Goal: Complete application form

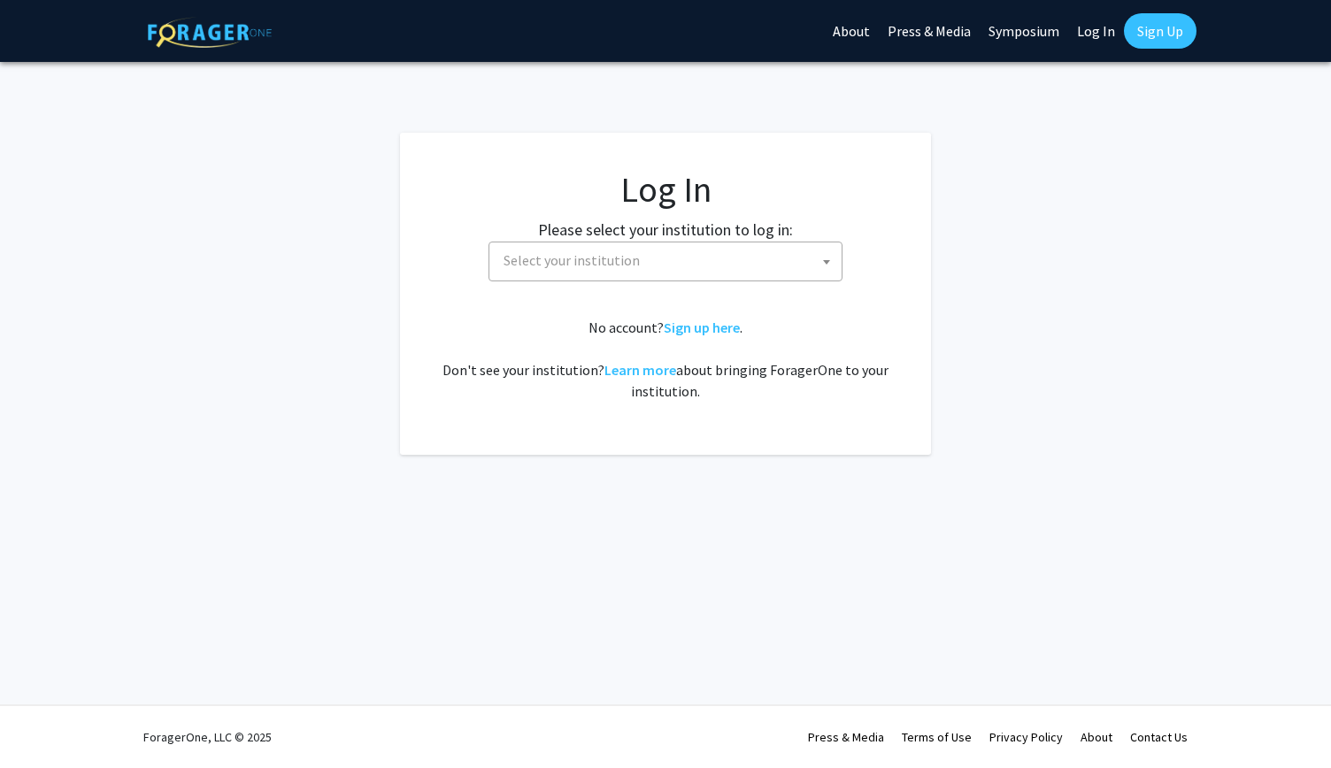
click at [596, 262] on span "Select your institution" at bounding box center [572, 260] width 136 height 18
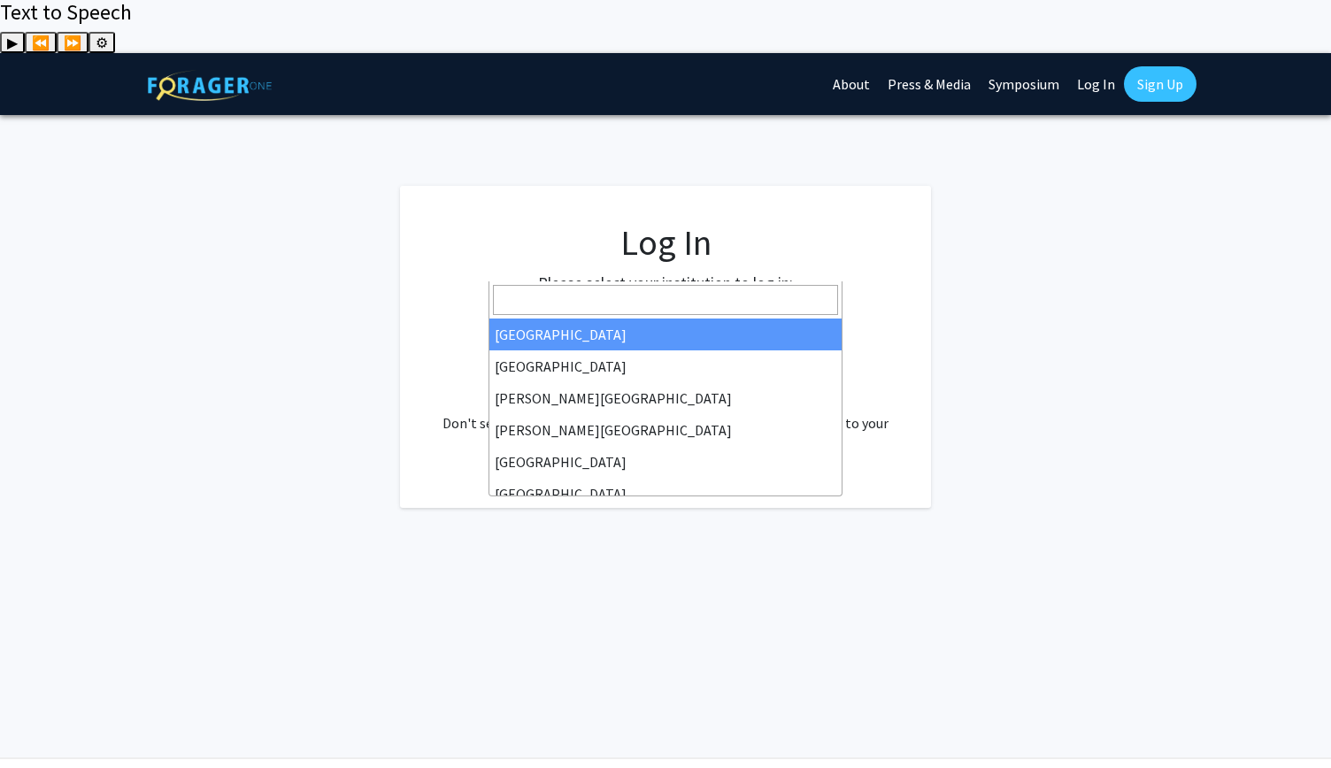
select select "34"
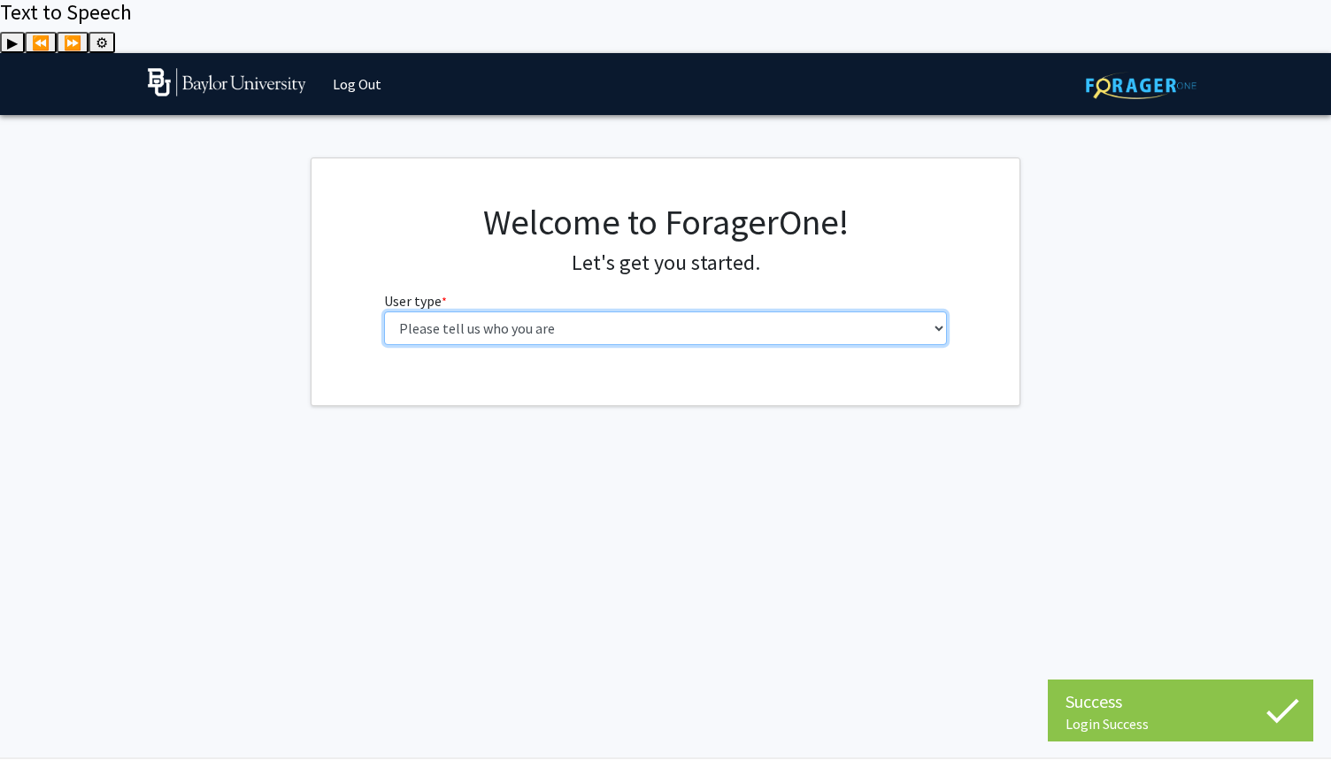
click at [616, 312] on select "Please tell us who you are Undergraduate Student Master's Student Doctoral Cand…" at bounding box center [666, 329] width 564 height 34
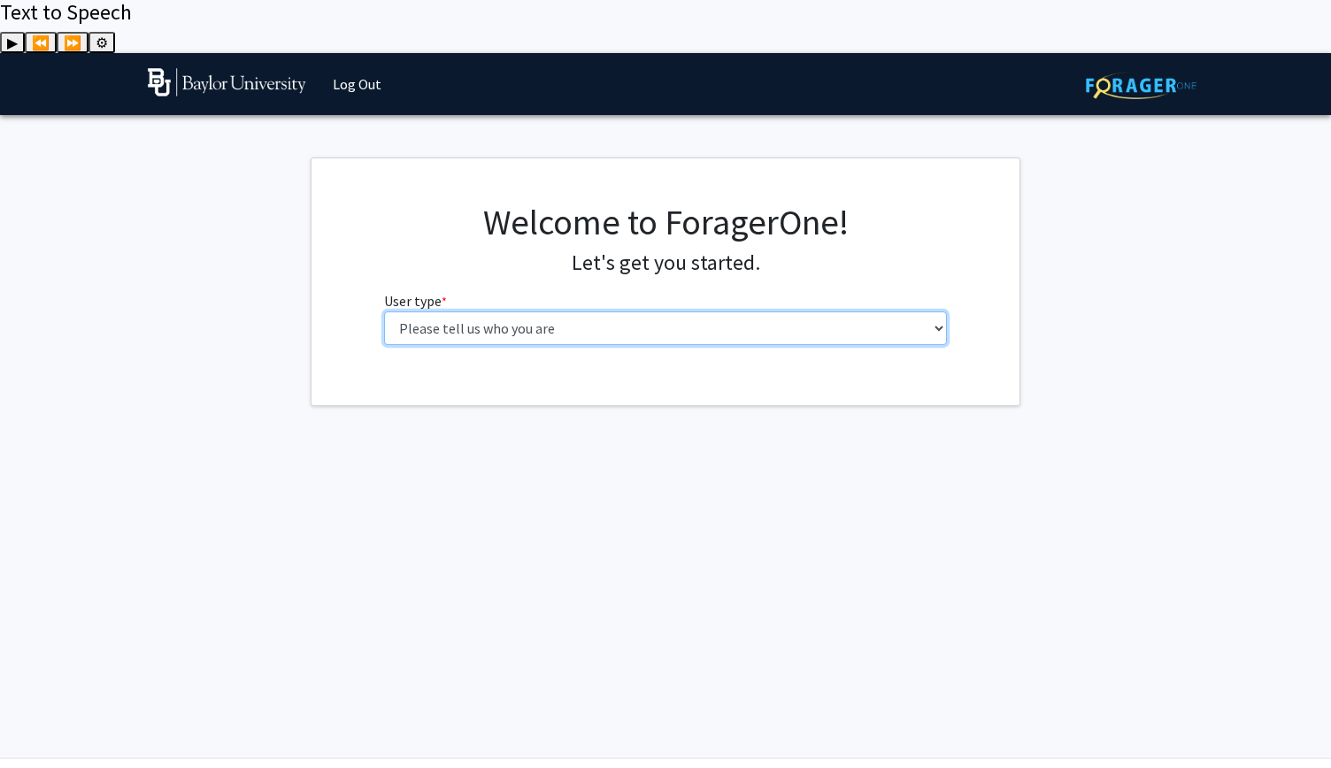
select select "1: undergrad"
click at [384, 312] on select "Please tell us who you are Undergraduate Student Master's Student Doctoral Cand…" at bounding box center [666, 329] width 564 height 34
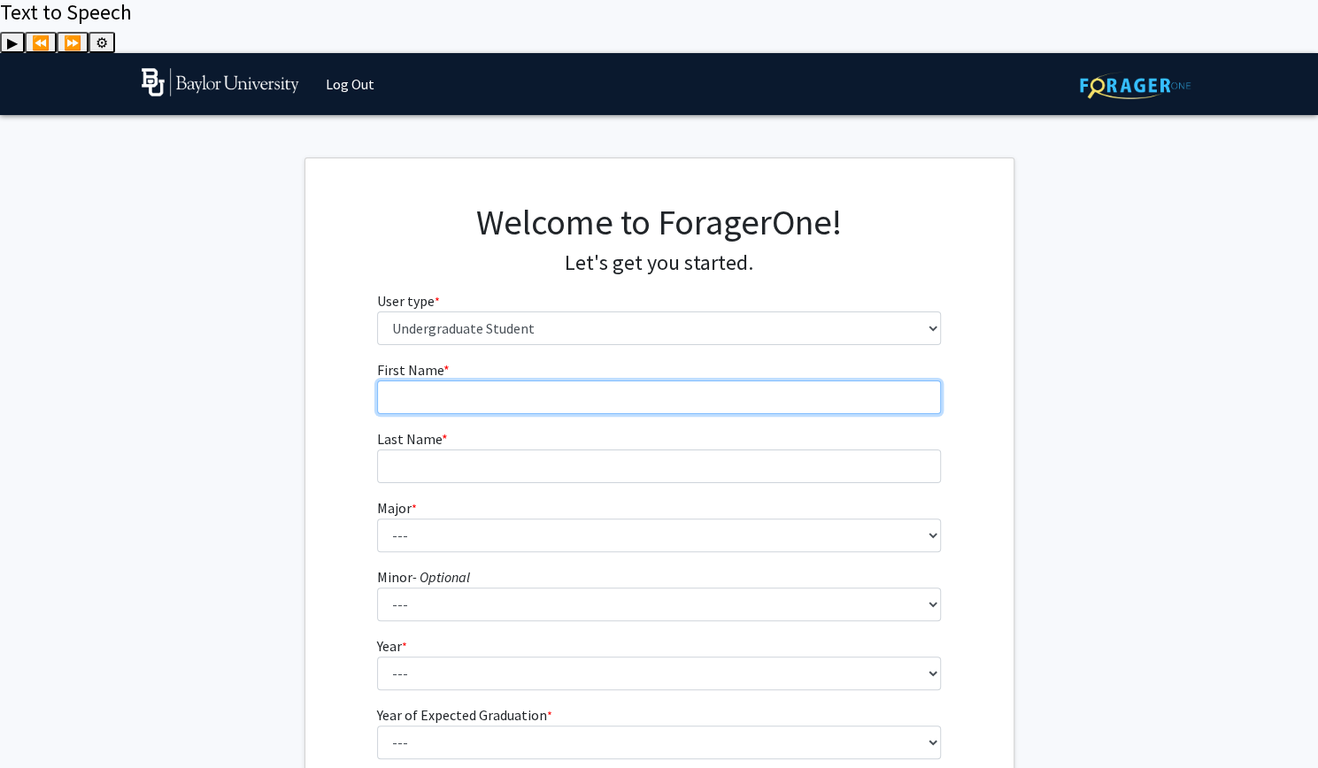
click at [574, 381] on input "First Name * required" at bounding box center [659, 398] width 564 height 34
type input "[PERSON_NAME]"
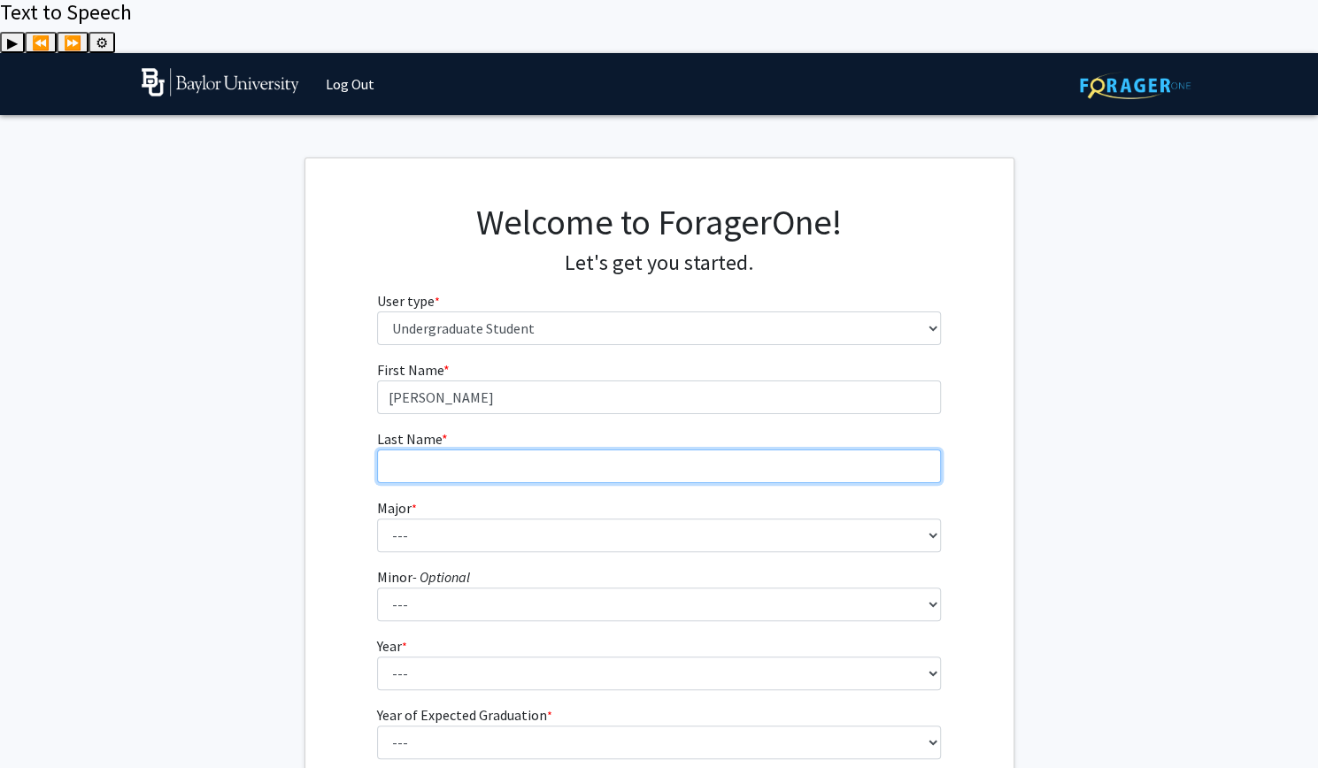
type input "[PERSON_NAME]"
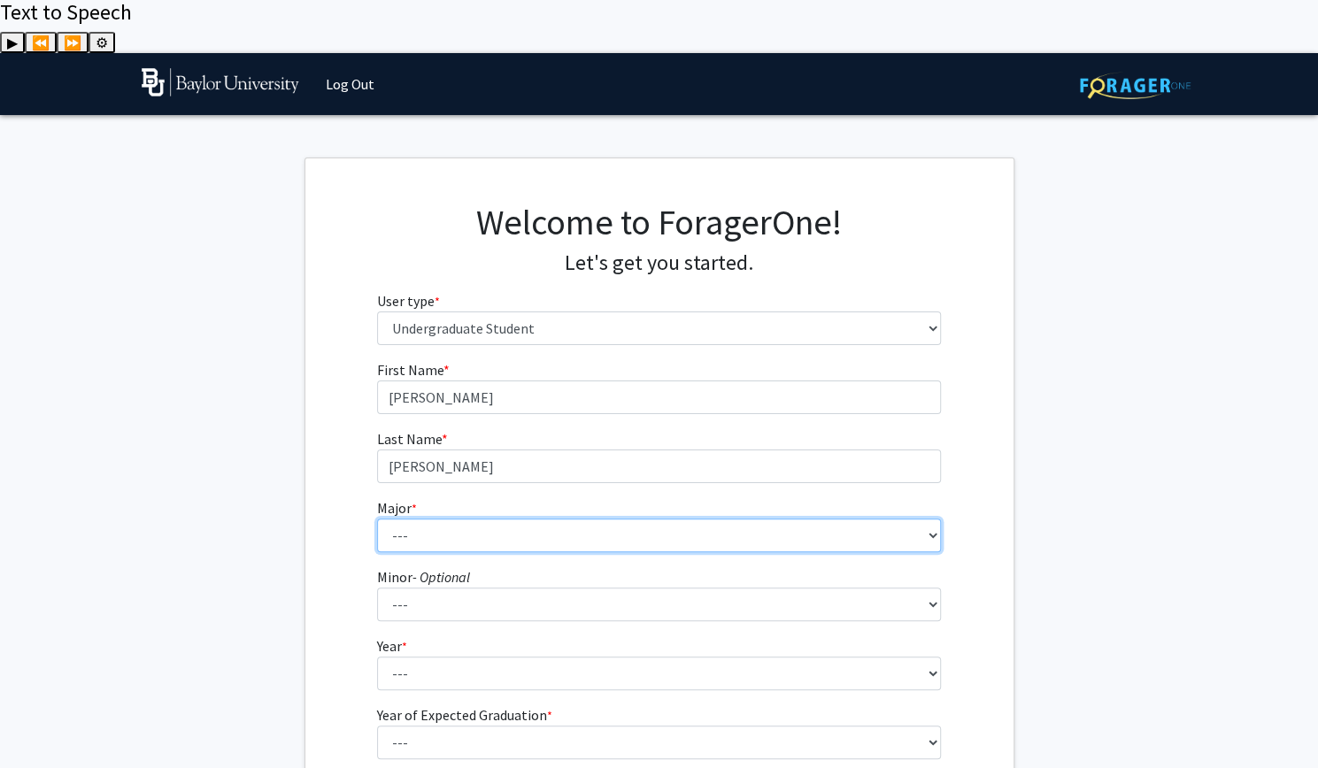
click at [558, 519] on select "--- Accounting American Studies Anthropology Apparel Design & Product Developme…" at bounding box center [659, 536] width 564 height 34
select select "85: 2750"
click at [377, 519] on select "--- Accounting American Studies Anthropology Apparel Design & Product Developme…" at bounding box center [659, 536] width 564 height 34
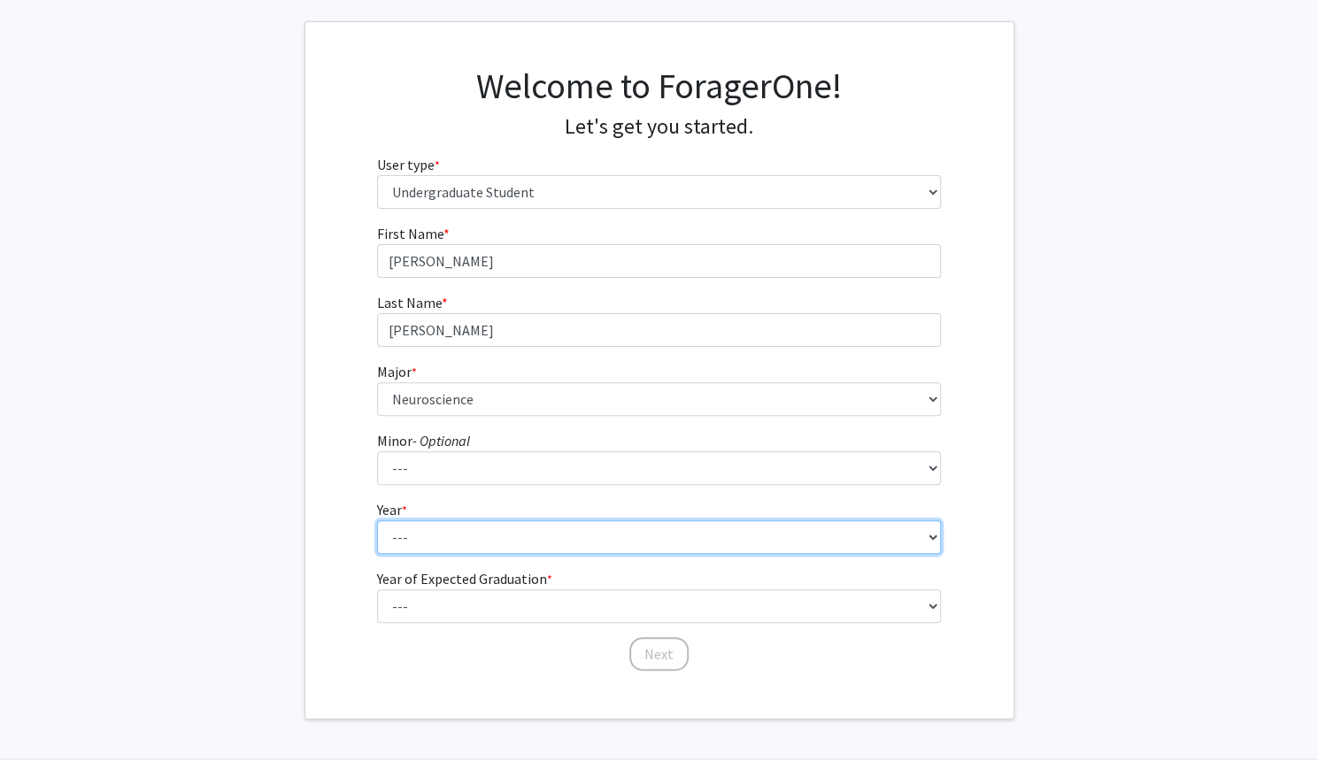
click at [557, 520] on select "--- First-year Sophomore Junior Senior Postbaccalaureate Certificate" at bounding box center [659, 537] width 564 height 34
select select "2: sophomore"
click at [377, 520] on select "--- First-year Sophomore Junior Senior Postbaccalaureate Certificate" at bounding box center [659, 537] width 564 height 34
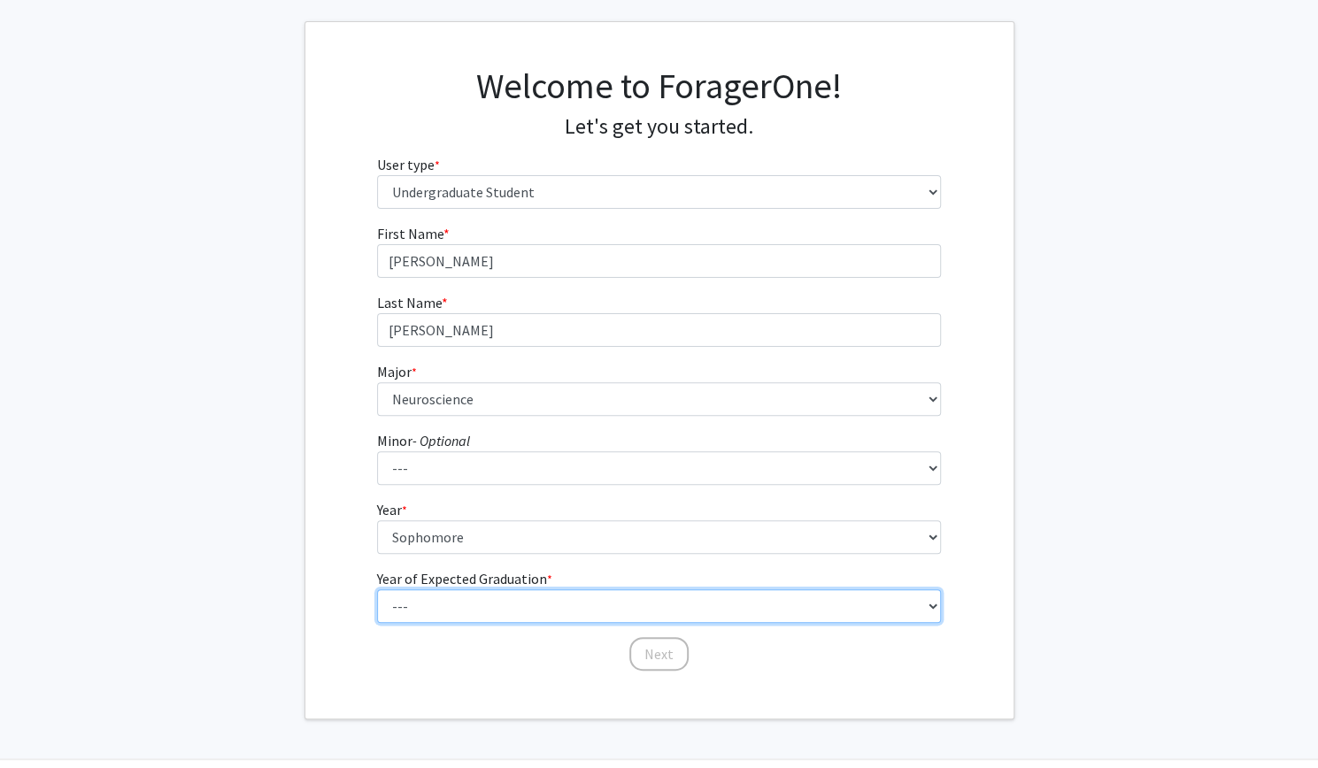
click at [527, 589] on select "--- 2025 2026 2027 2028 2029 2030 2031 2032 2033 2034" at bounding box center [659, 606] width 564 height 34
select select "4: 2028"
click at [377, 589] on select "--- 2025 2026 2027 2028 2029 2030 2031 2032 2033 2034" at bounding box center [659, 606] width 564 height 34
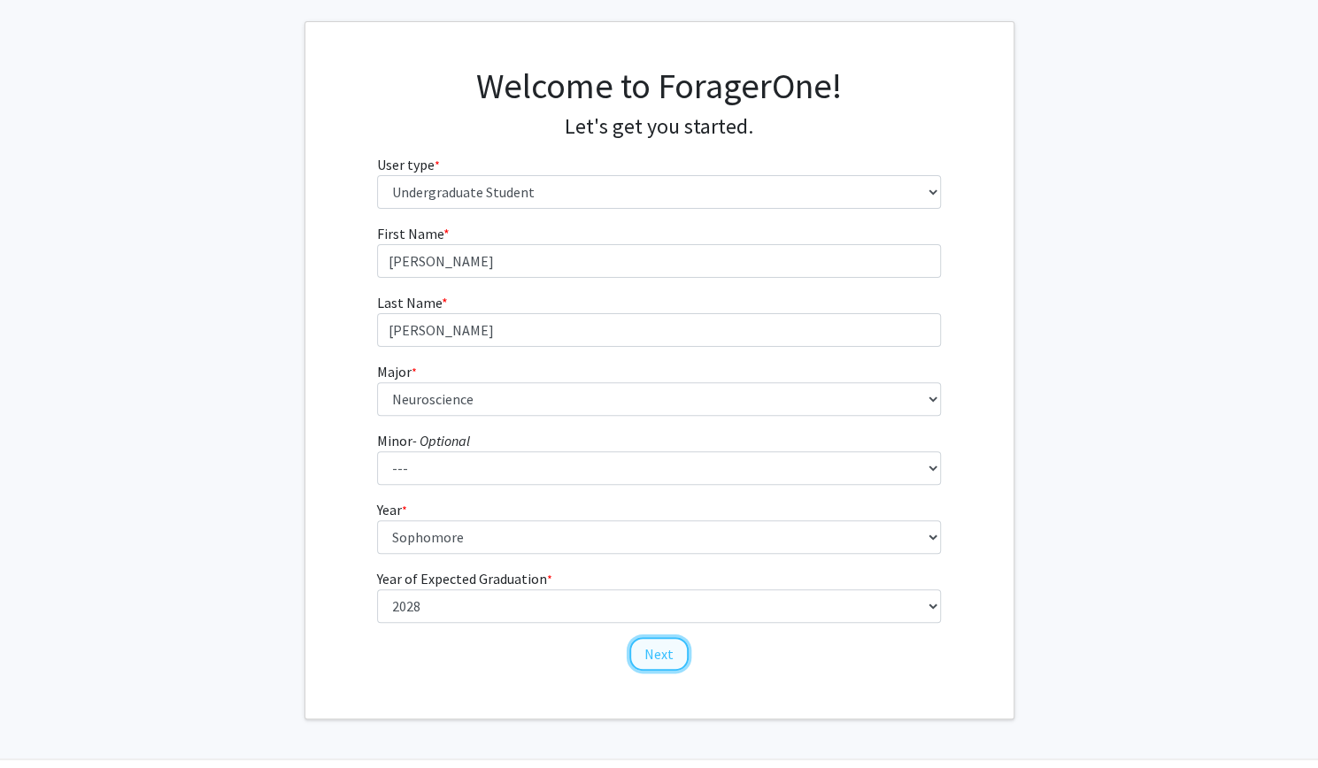
click at [658, 637] on button "Next" at bounding box center [658, 654] width 59 height 34
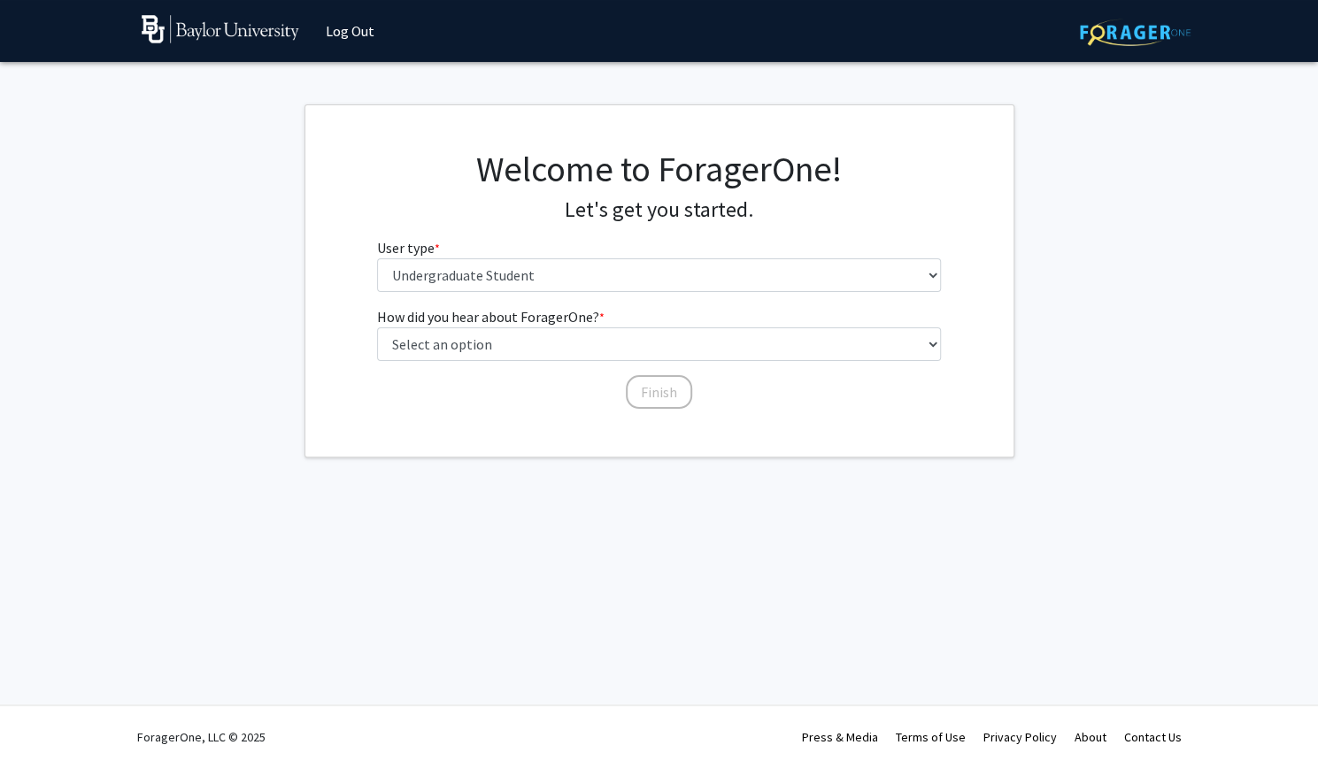
scroll to position [0, 0]
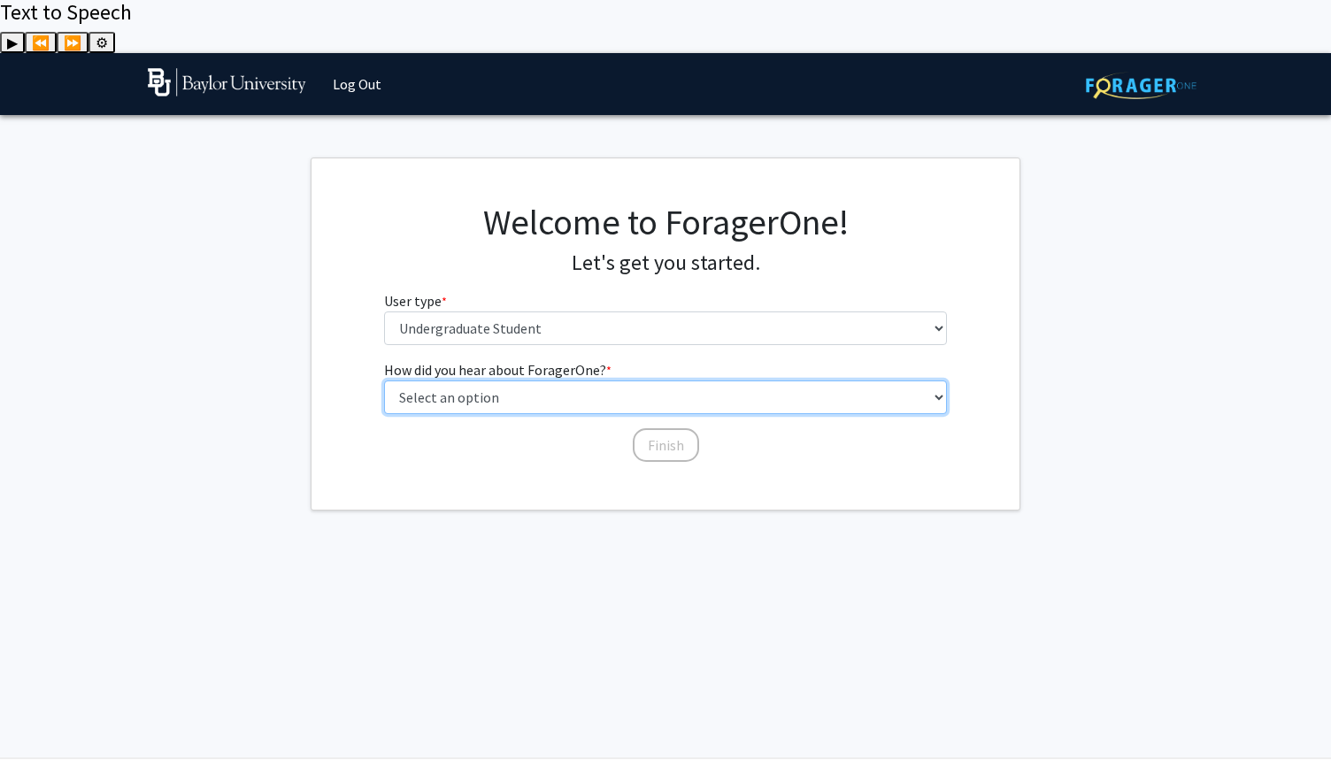
click at [545, 381] on select "Select an option Peer/student recommendation Faculty/staff recommendation Unive…" at bounding box center [666, 398] width 564 height 34
select select "3: university_website"
click at [384, 381] on select "Select an option Peer/student recommendation Faculty/staff recommendation Unive…" at bounding box center [666, 398] width 564 height 34
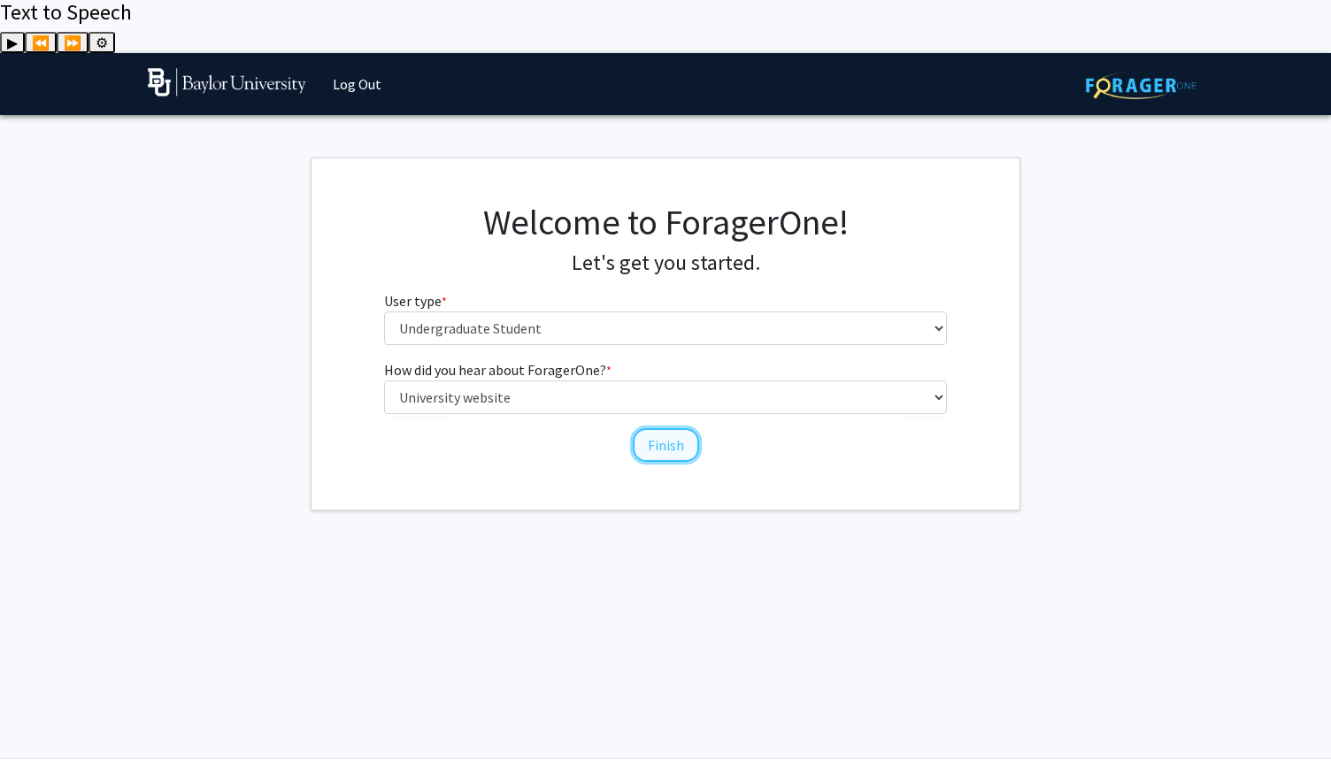
click at [660, 428] on button "Finish" at bounding box center [666, 445] width 66 height 34
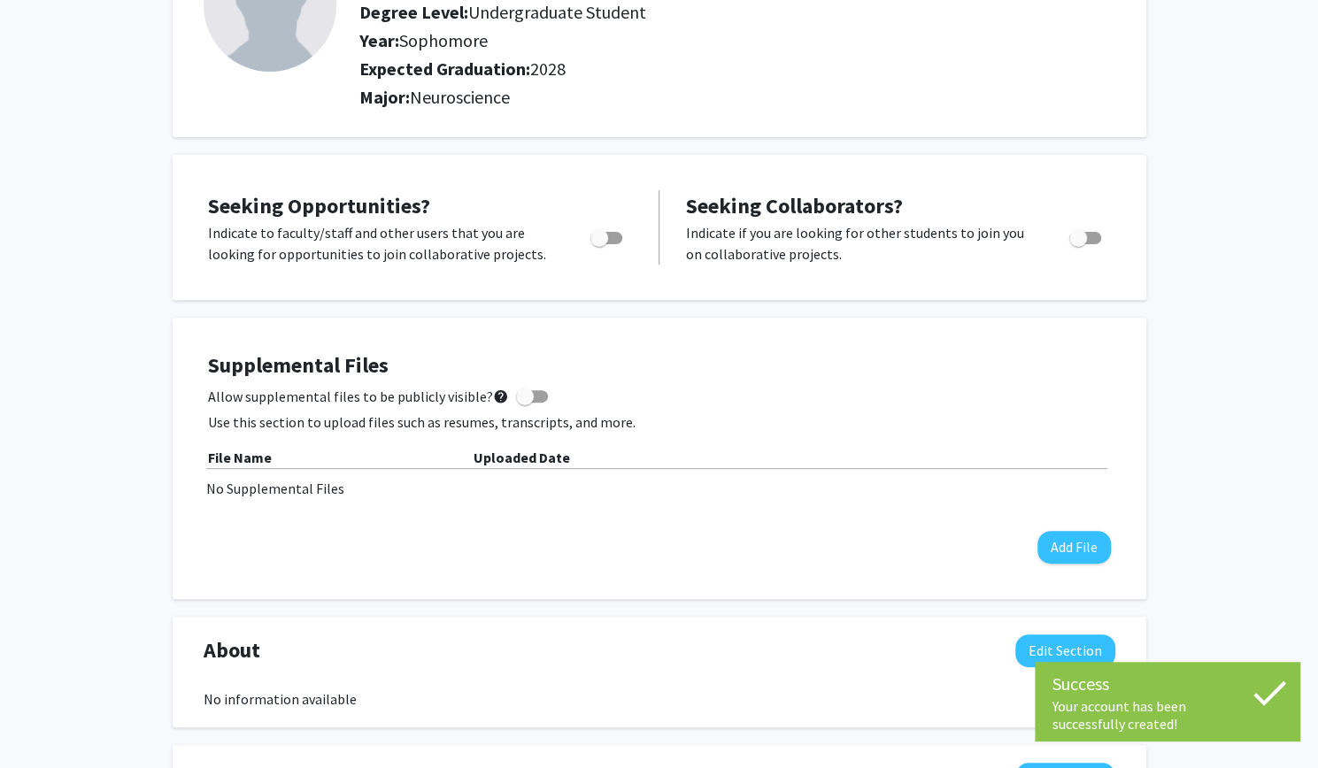
scroll to position [235, 0]
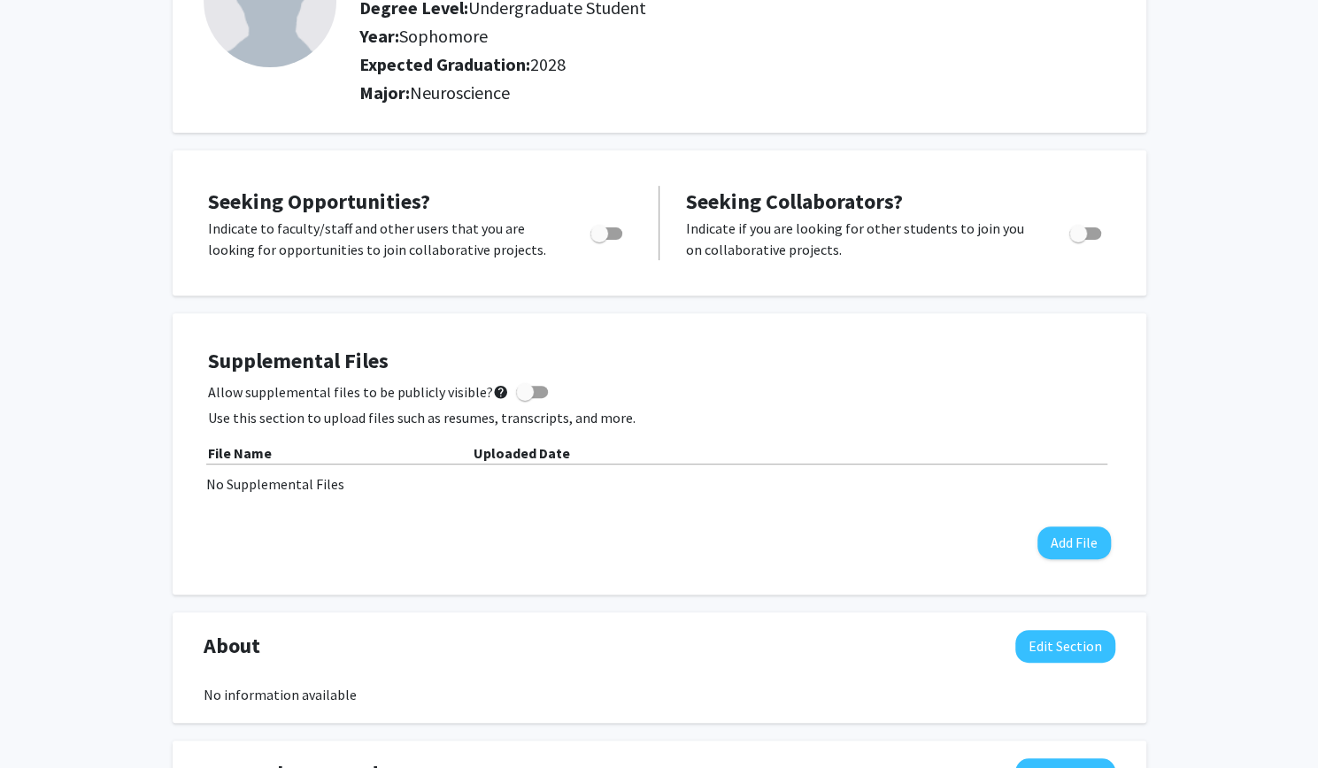
click at [605, 225] on span "Toggle" at bounding box center [599, 234] width 18 height 18
click at [599, 240] on input "Are you actively seeking opportunities?" at bounding box center [598, 240] width 1 height 1
checkbox input "true"
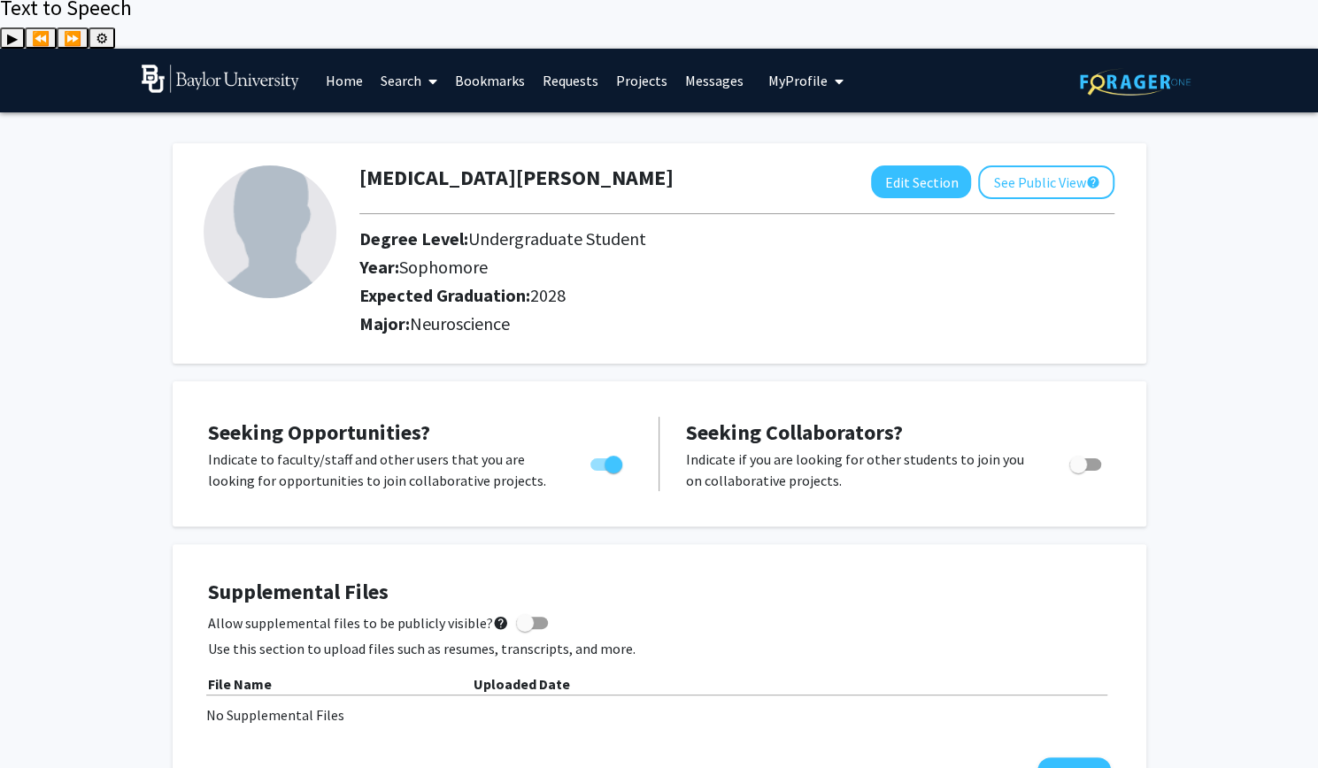
scroll to position [0, 0]
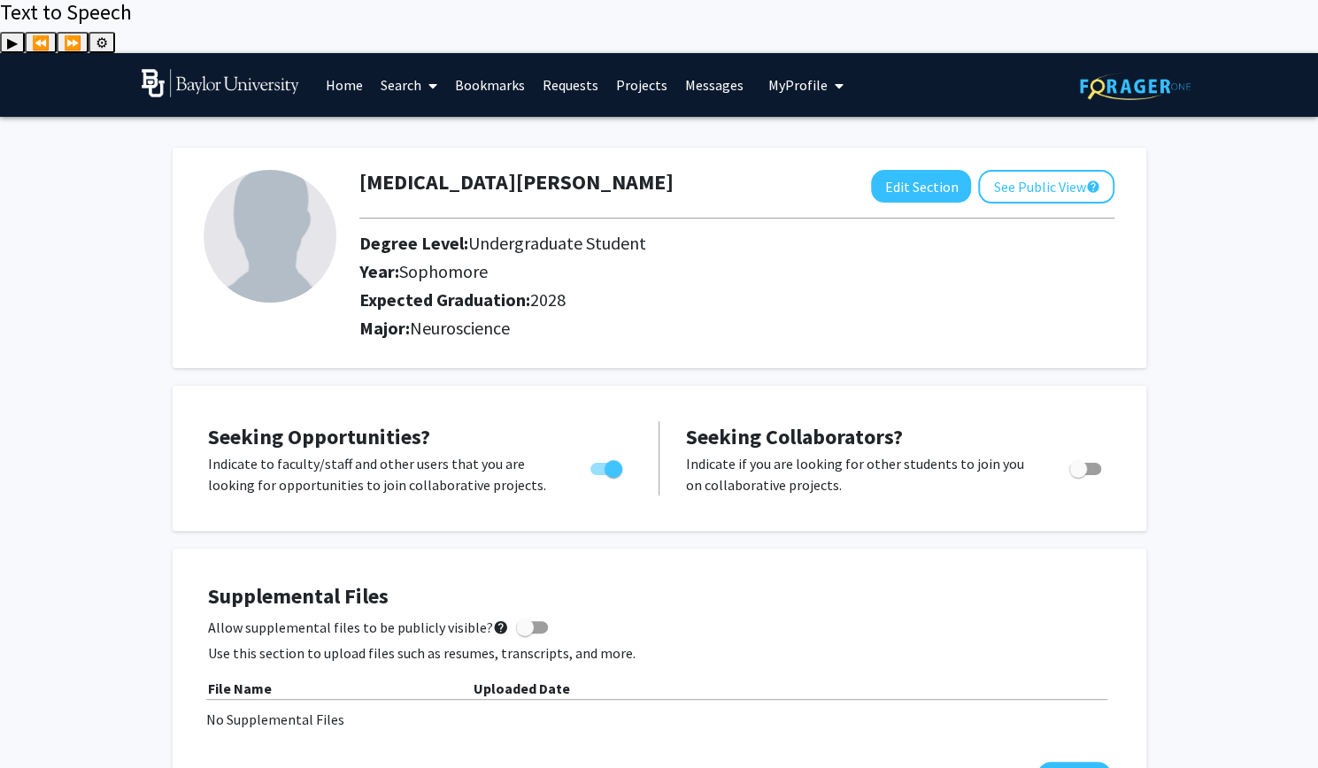
click at [332, 54] on link "Home" at bounding box center [344, 85] width 55 height 62
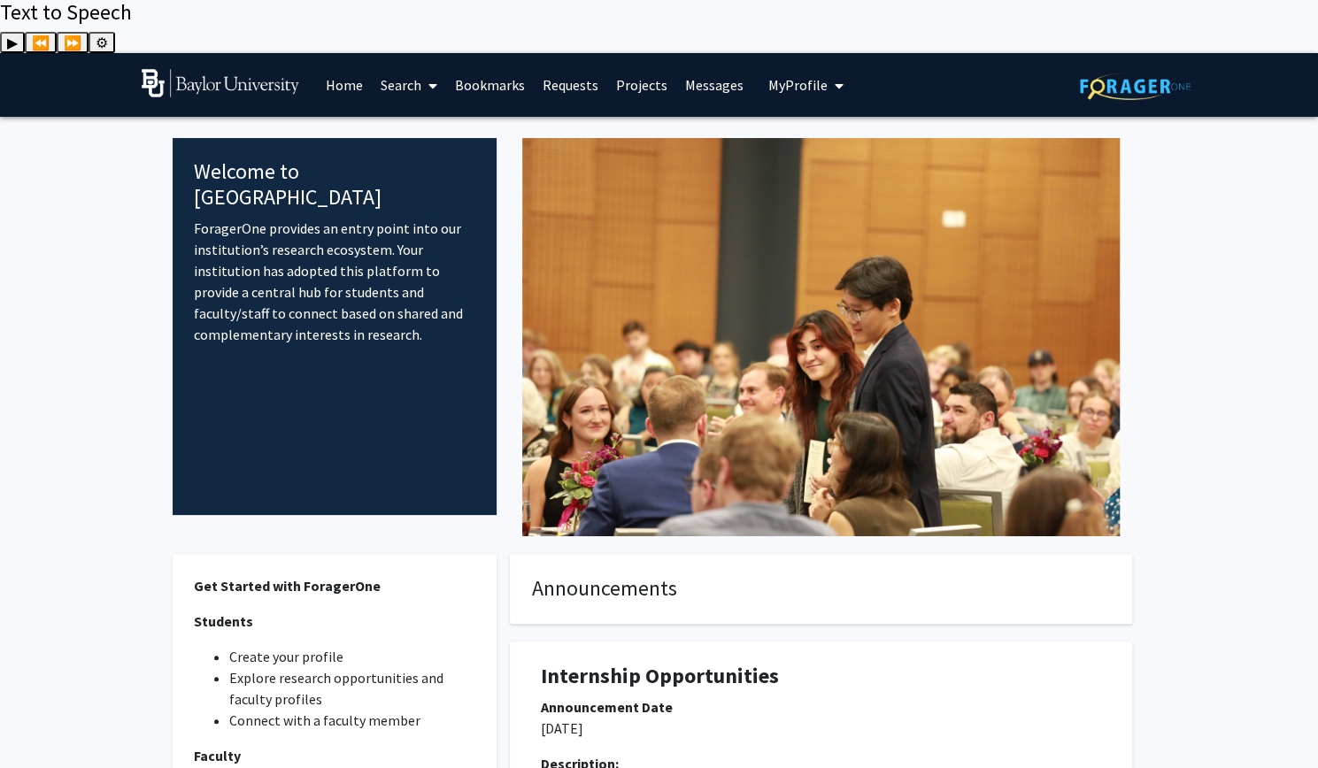
click at [400, 54] on link "Search" at bounding box center [409, 85] width 74 height 62
click at [489, 243] on div "Welcome to ForagerOne ForagerOne provides an entry point into our institution’s…" at bounding box center [335, 326] width 325 height 377
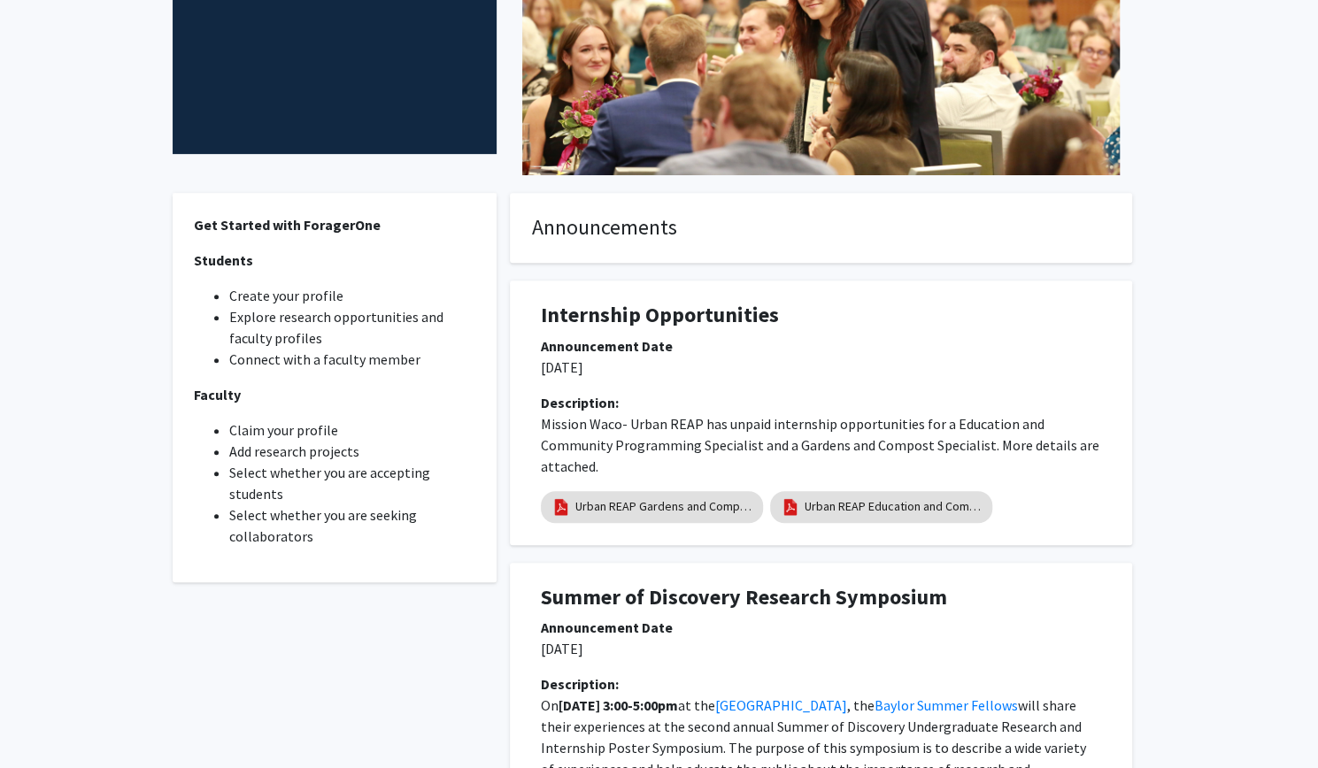
scroll to position [527, 0]
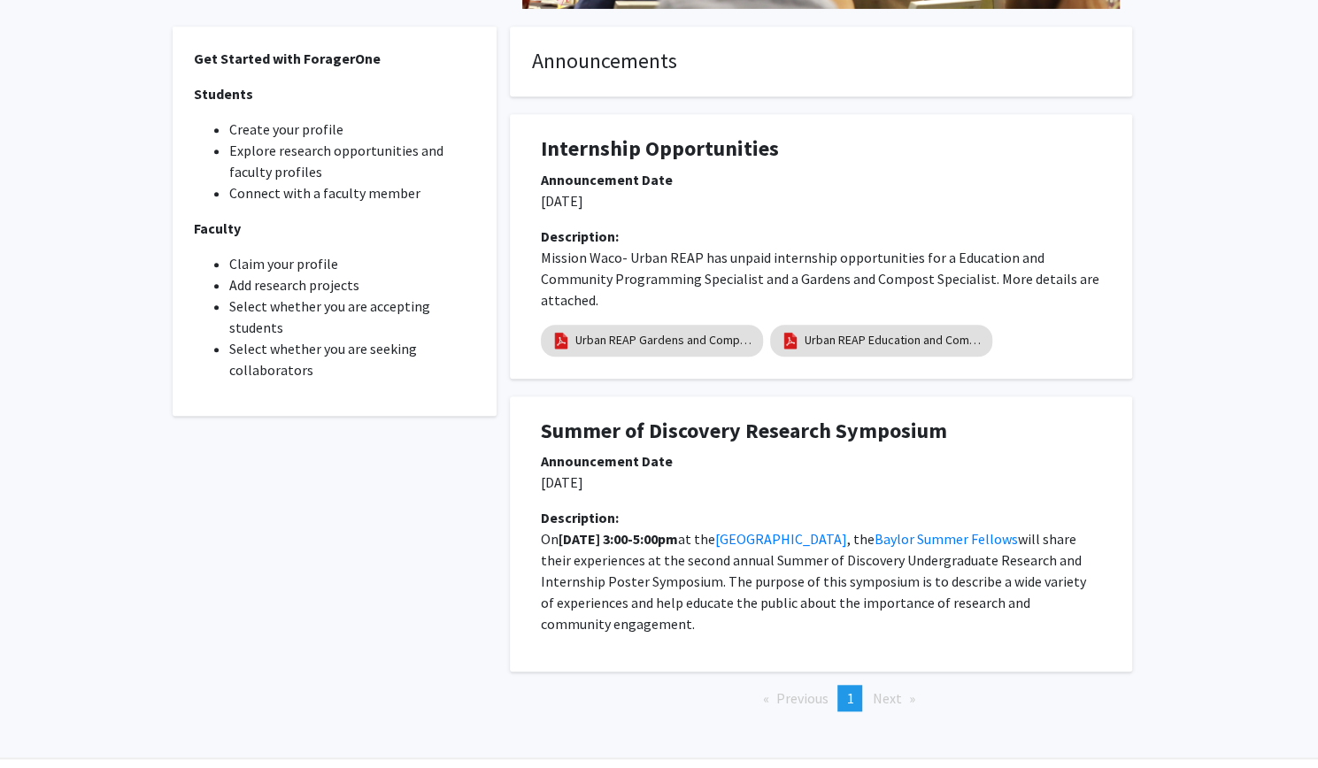
click at [894, 685] on li "Next page" at bounding box center [893, 698] width 60 height 27
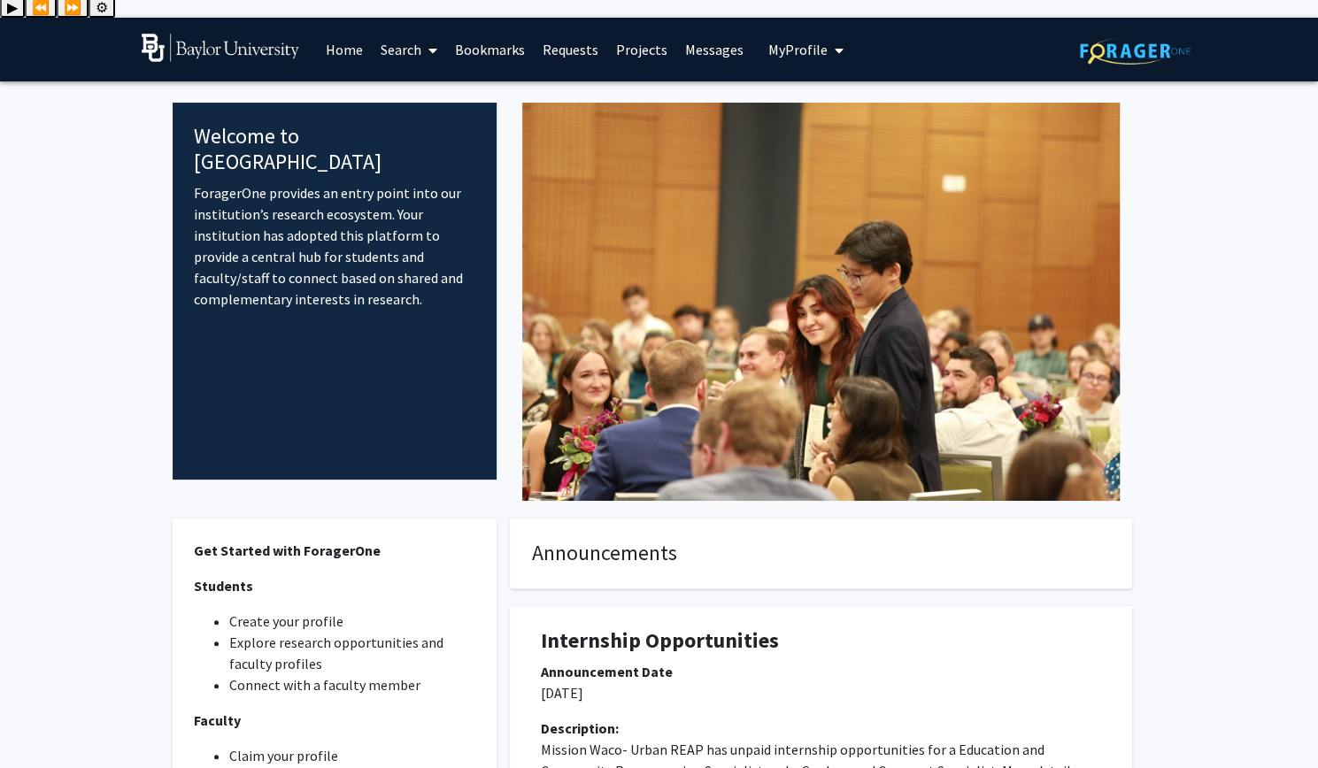
scroll to position [0, 0]
